Goal: Task Accomplishment & Management: Use online tool/utility

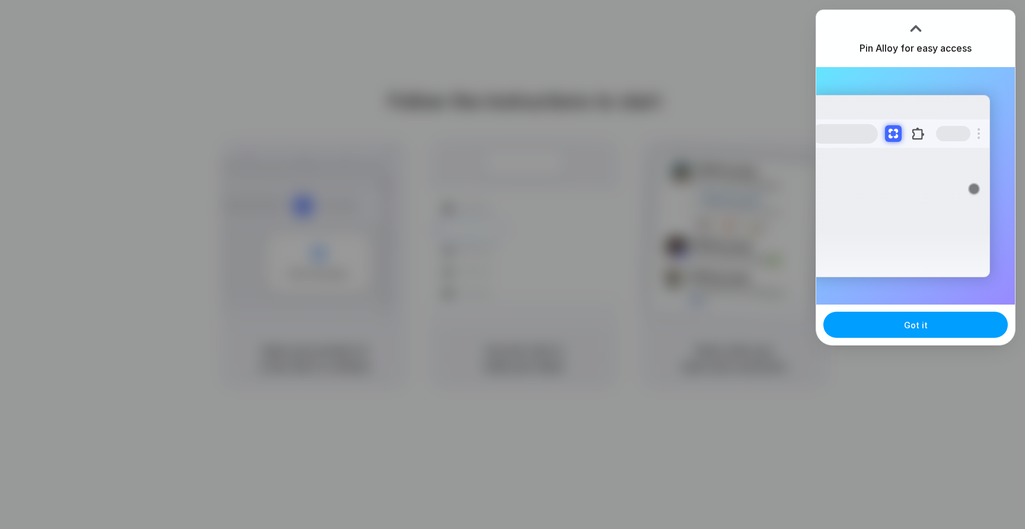
click at [910, 326] on span "Got it" at bounding box center [916, 325] width 24 height 12
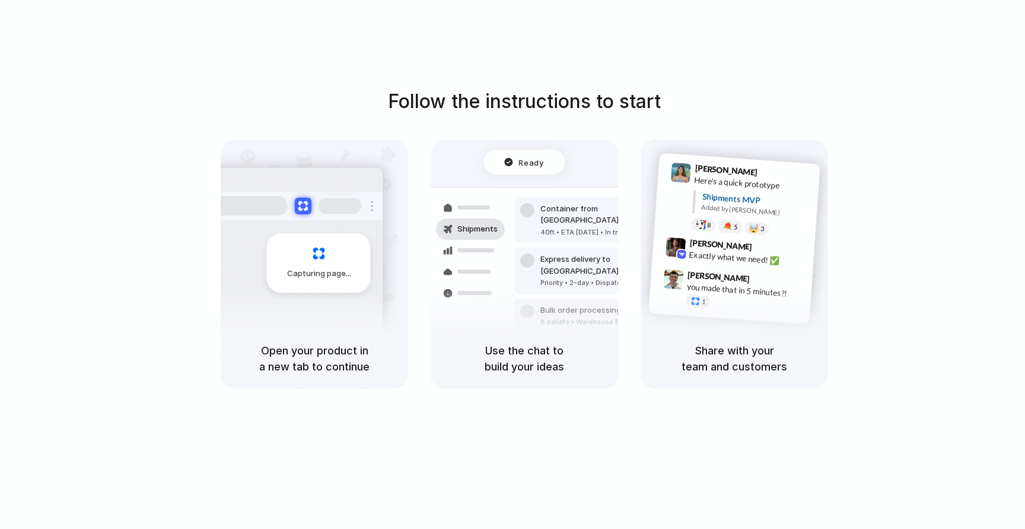
click at [526, 171] on div "Ready" at bounding box center [524, 161] width 81 height 25
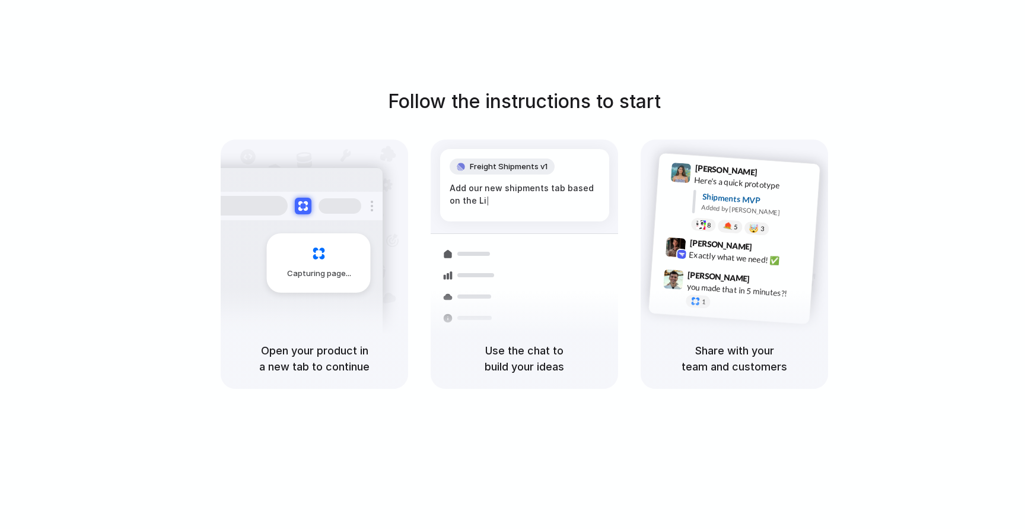
click at [967, 43] on div "Follow the instructions to start Capturing page Open your product in a new tab …" at bounding box center [524, 276] width 1049 height 552
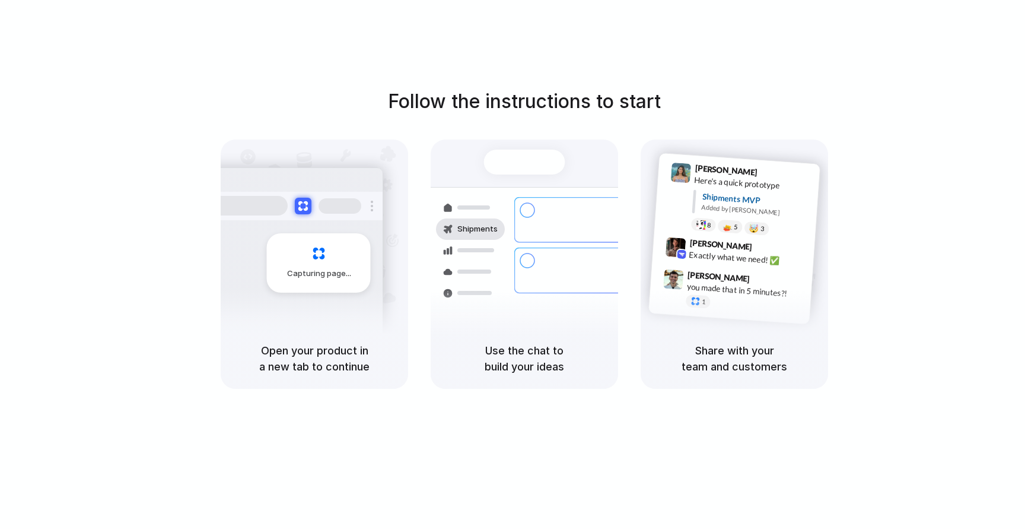
click at [943, 77] on div "Follow the instructions to start Capturing page Open your product in a new tab …" at bounding box center [524, 276] width 1049 height 552
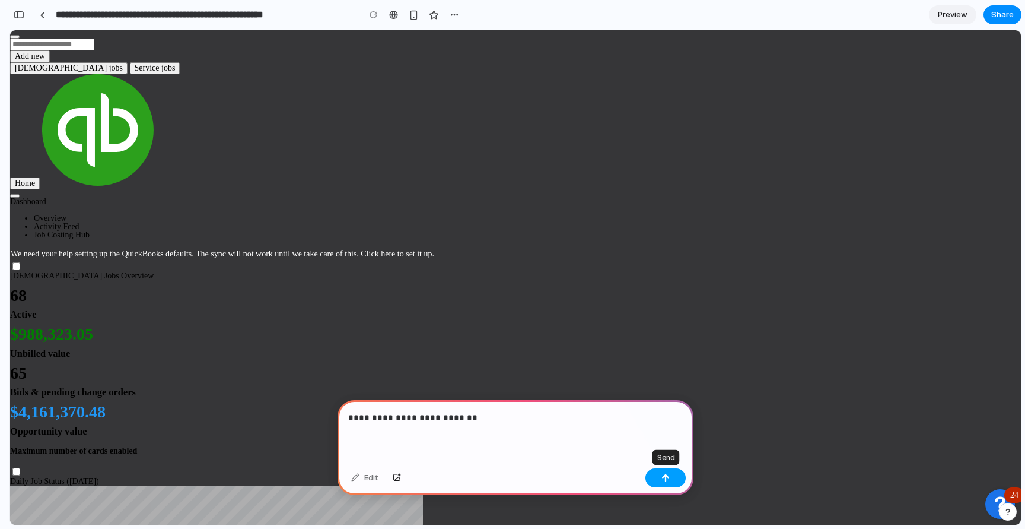
click at [662, 471] on button "button" at bounding box center [665, 477] width 40 height 19
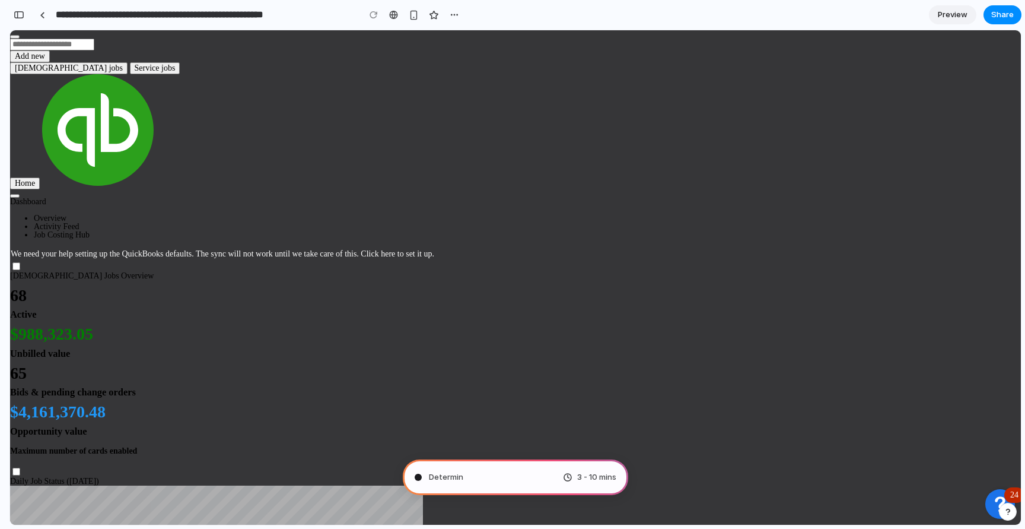
type input "**********"
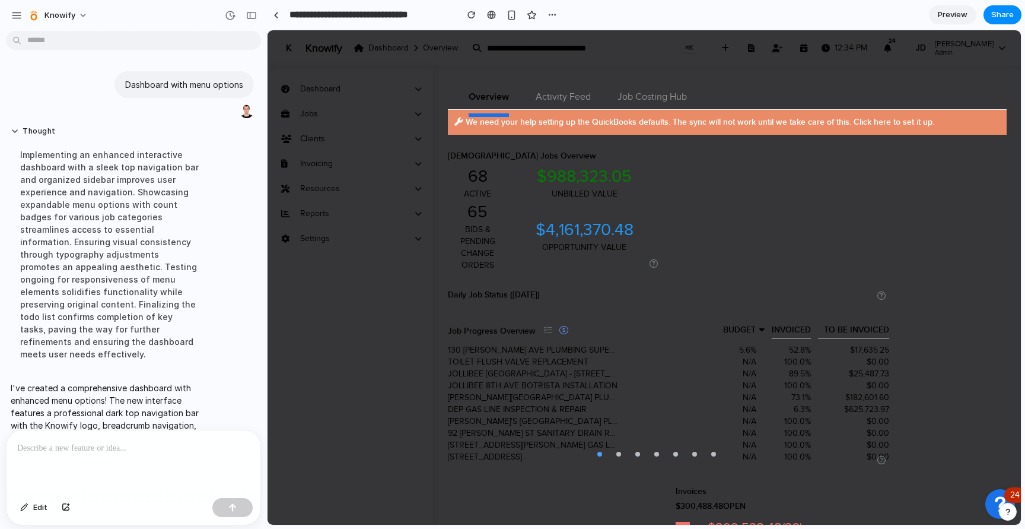
scroll to position [164, 0]
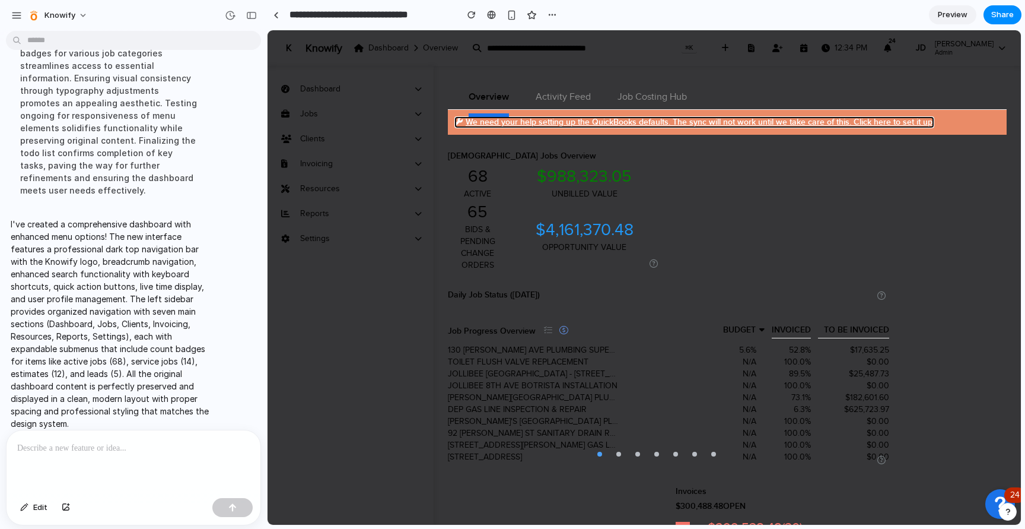
click at [600, 123] on button "We need your help setting up the QuickBooks defaults. The sync will not work un…" at bounding box center [694, 122] width 481 height 13
